Goal: Check status

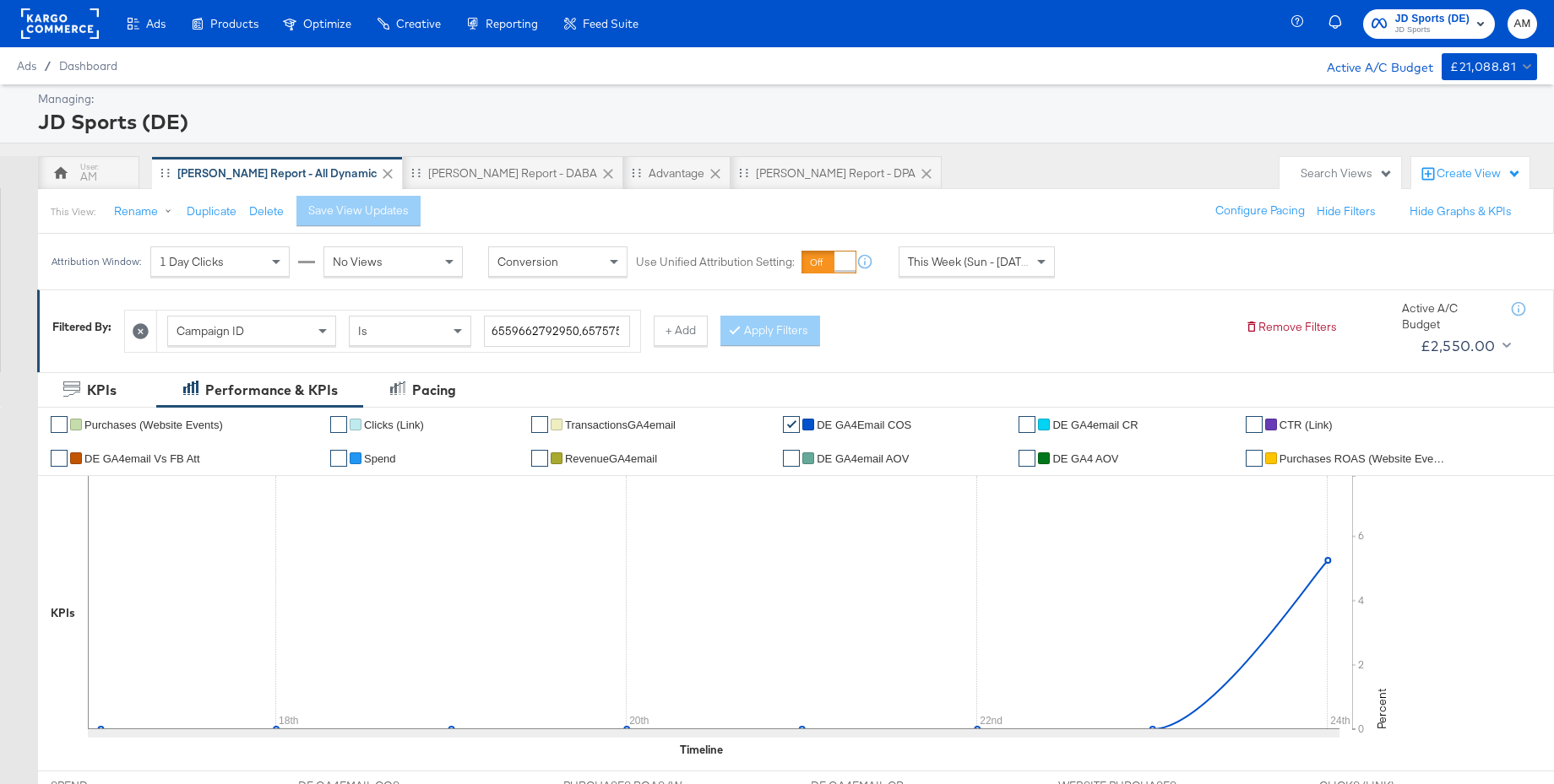
click at [954, 270] on div "This Week (Sun - [DATE])" at bounding box center [978, 261] width 155 height 28
